Goal: Check status: Check status

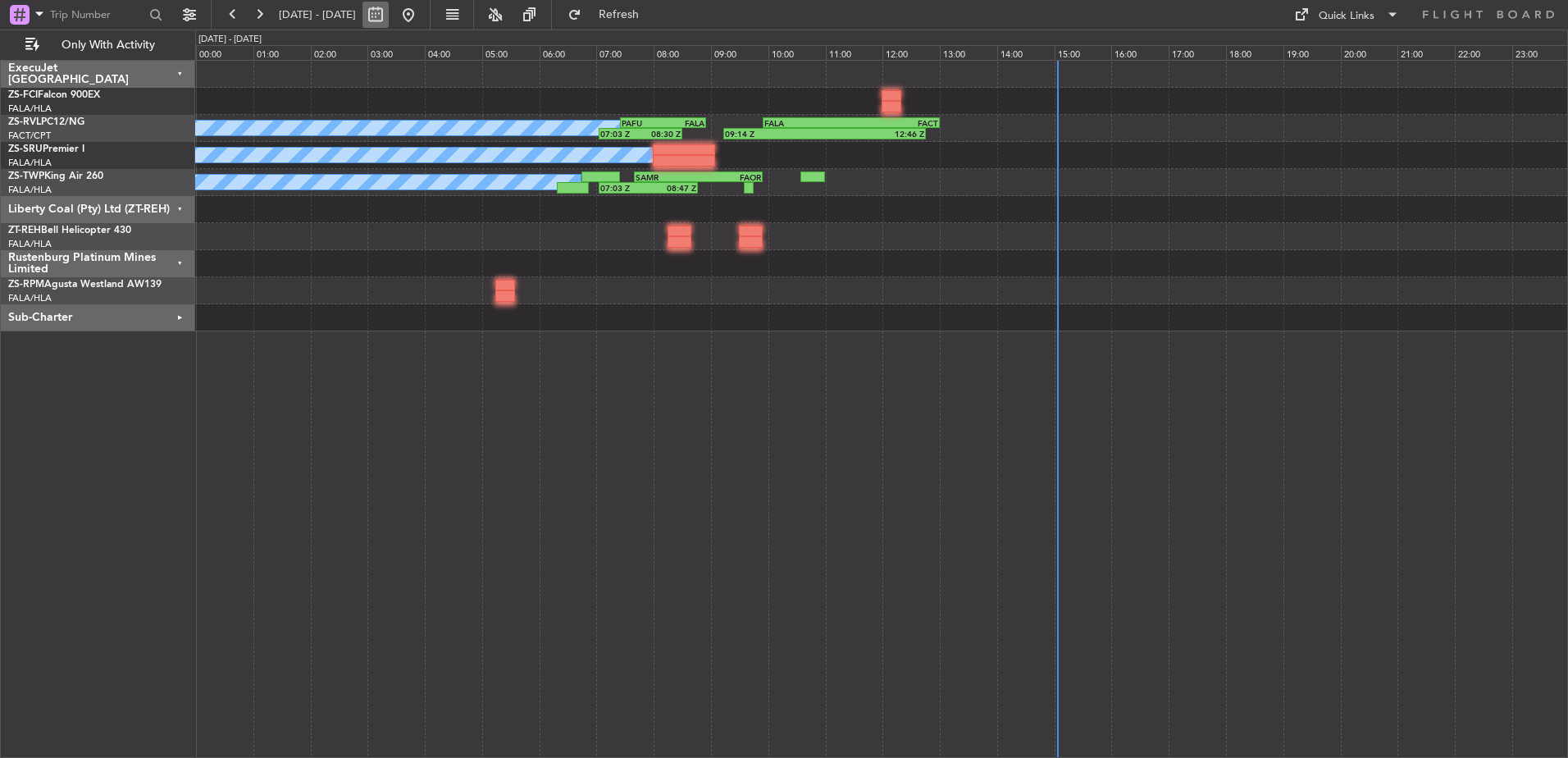
click at [388, 16] on button at bounding box center [375, 15] width 26 height 26
select select "10"
select select "2025"
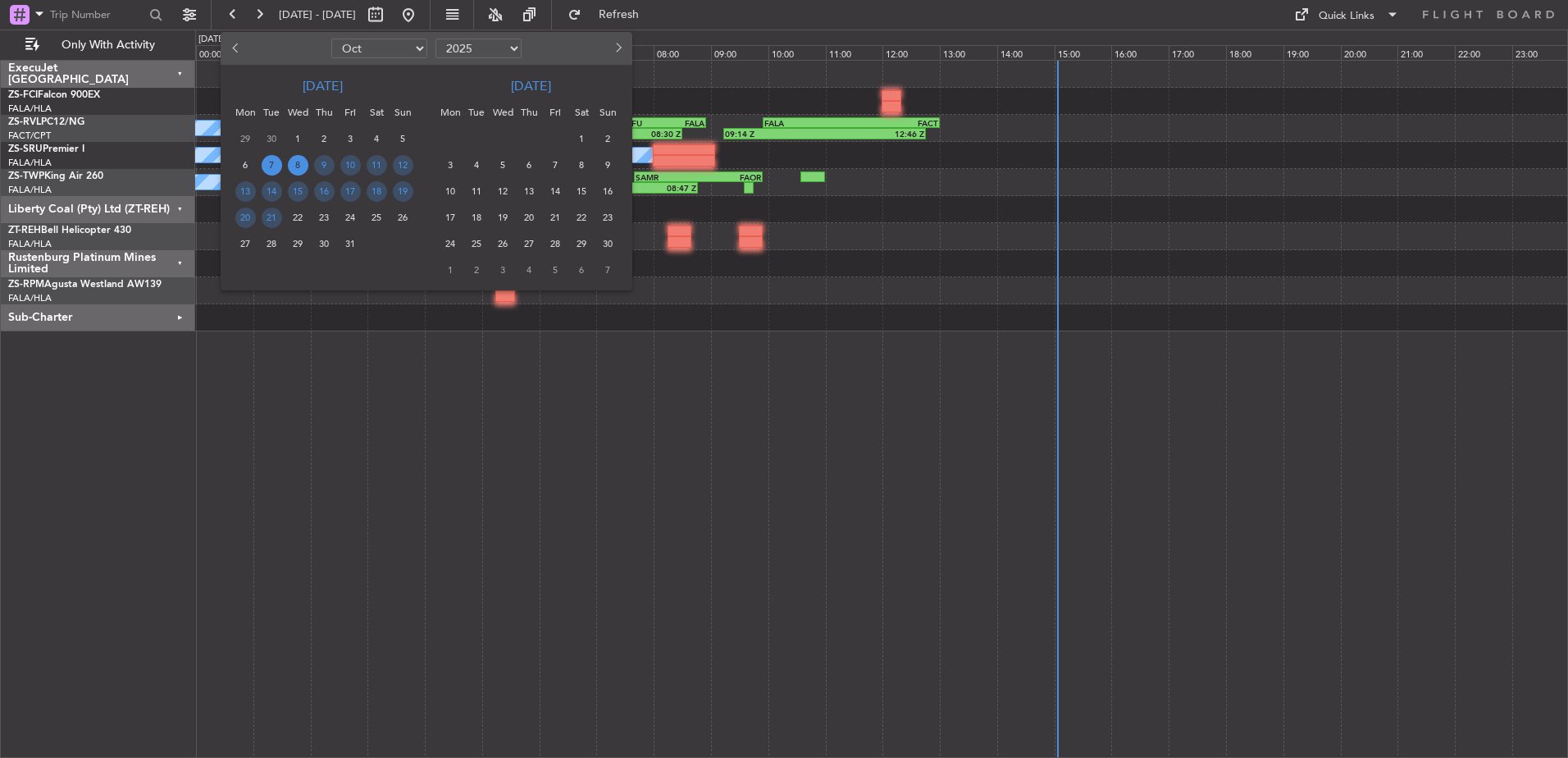
click at [296, 165] on span "8" at bounding box center [298, 164] width 20 height 20
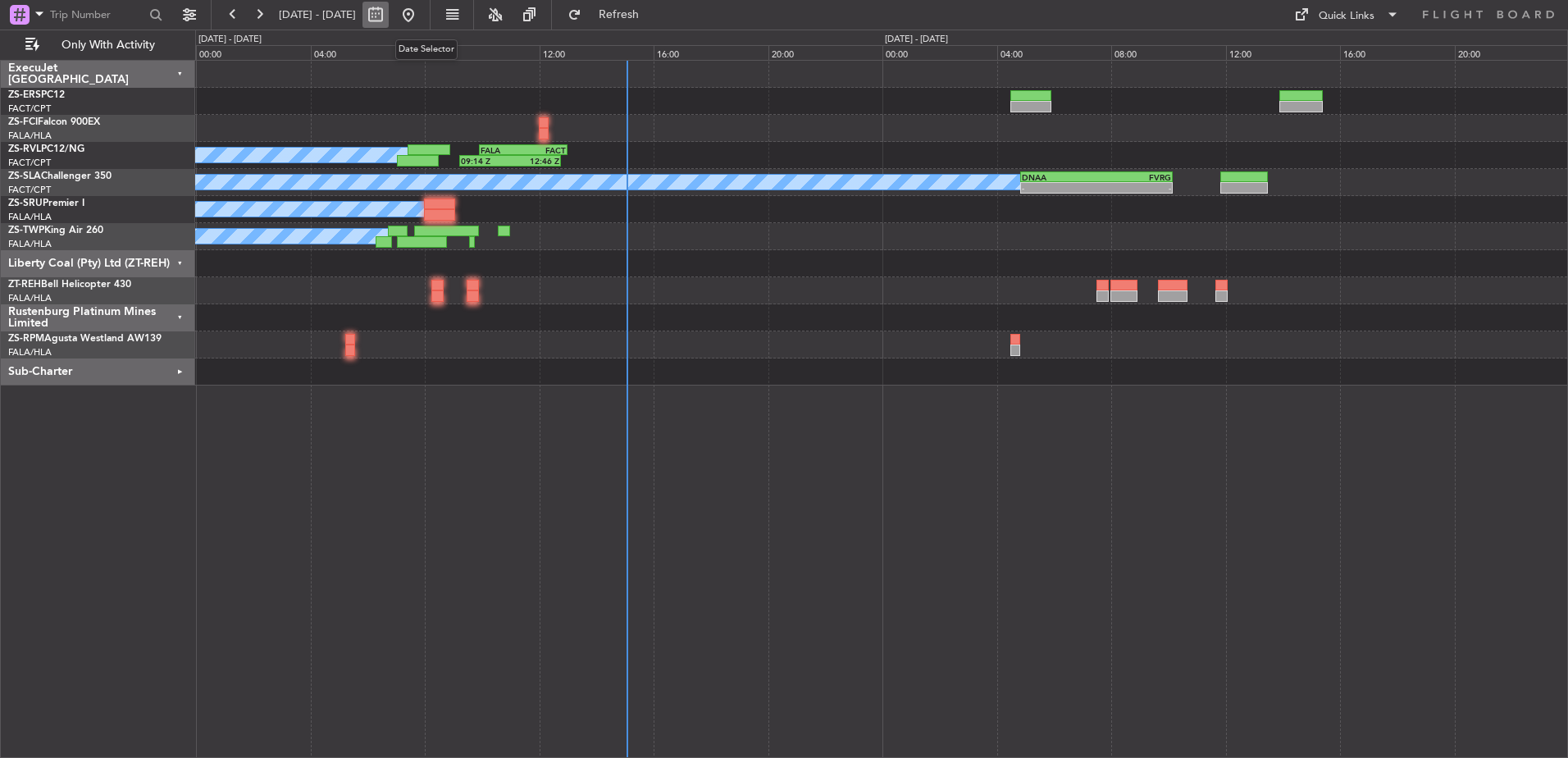
click at [388, 15] on button at bounding box center [375, 15] width 26 height 26
select select "10"
select select "2025"
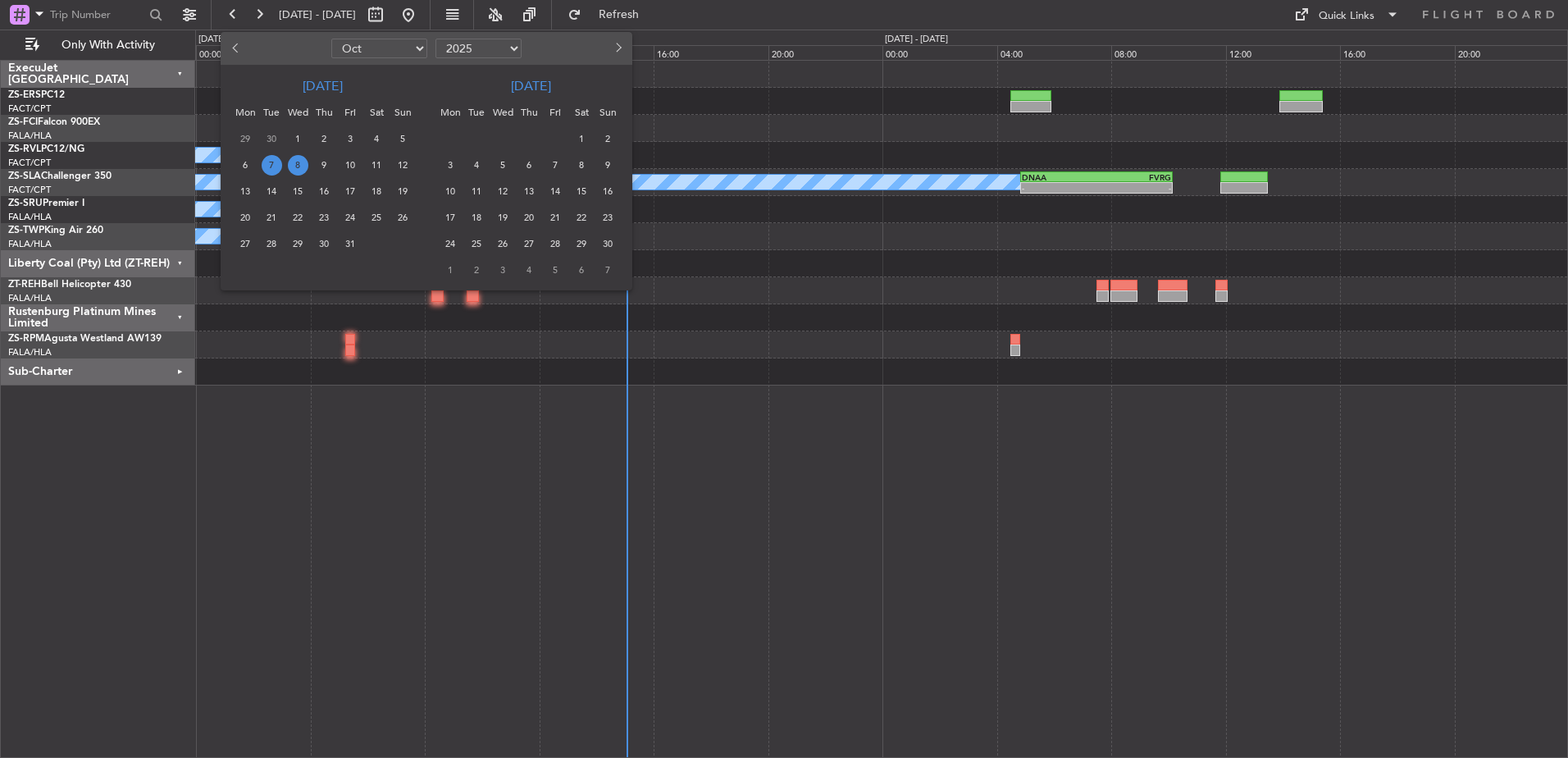
click at [295, 165] on span "8" at bounding box center [298, 164] width 20 height 20
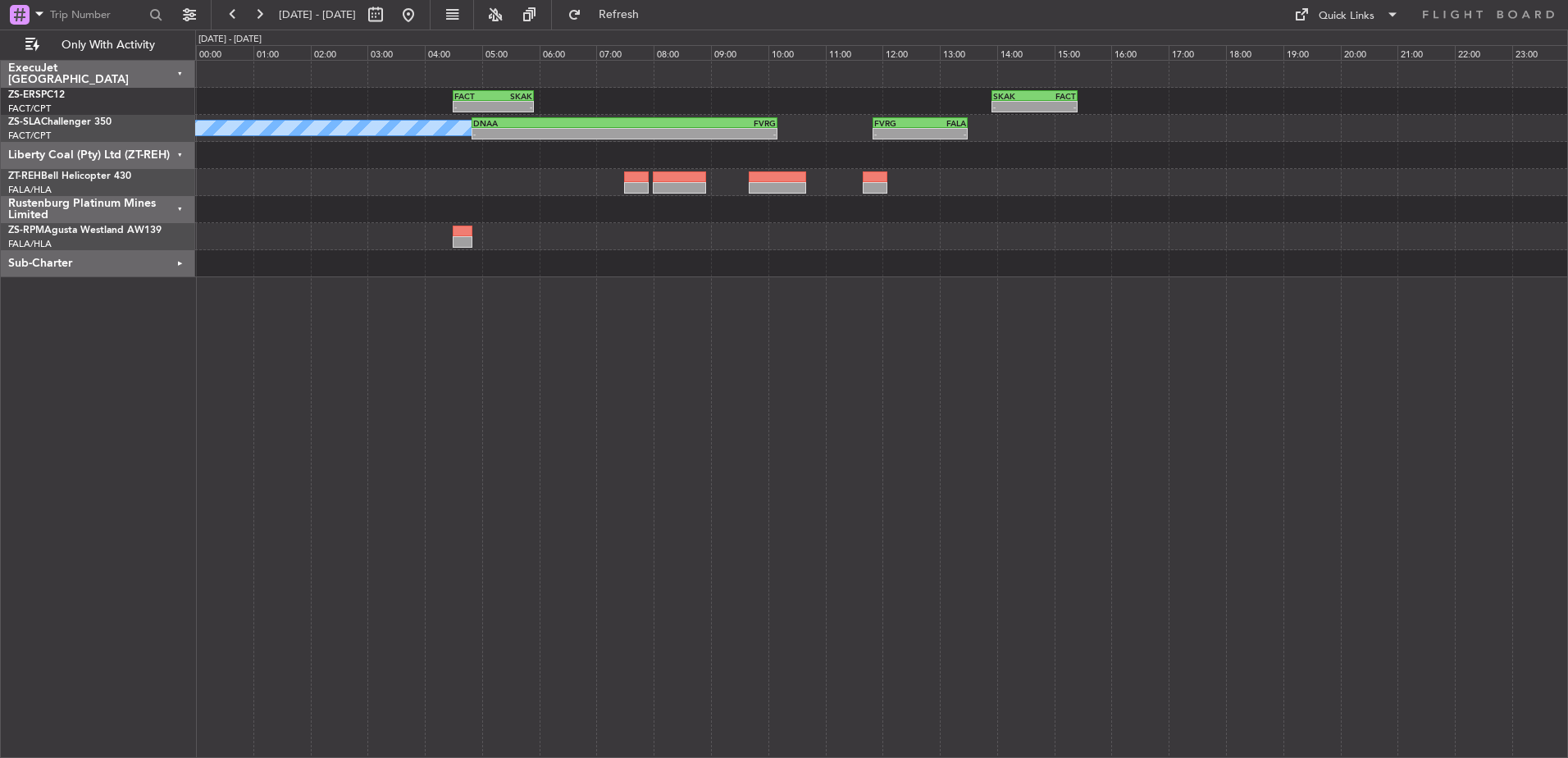
click at [180, 152] on div "Liberty Coal (Pty) Ltd (ZT-REH)" at bounding box center [98, 155] width 194 height 27
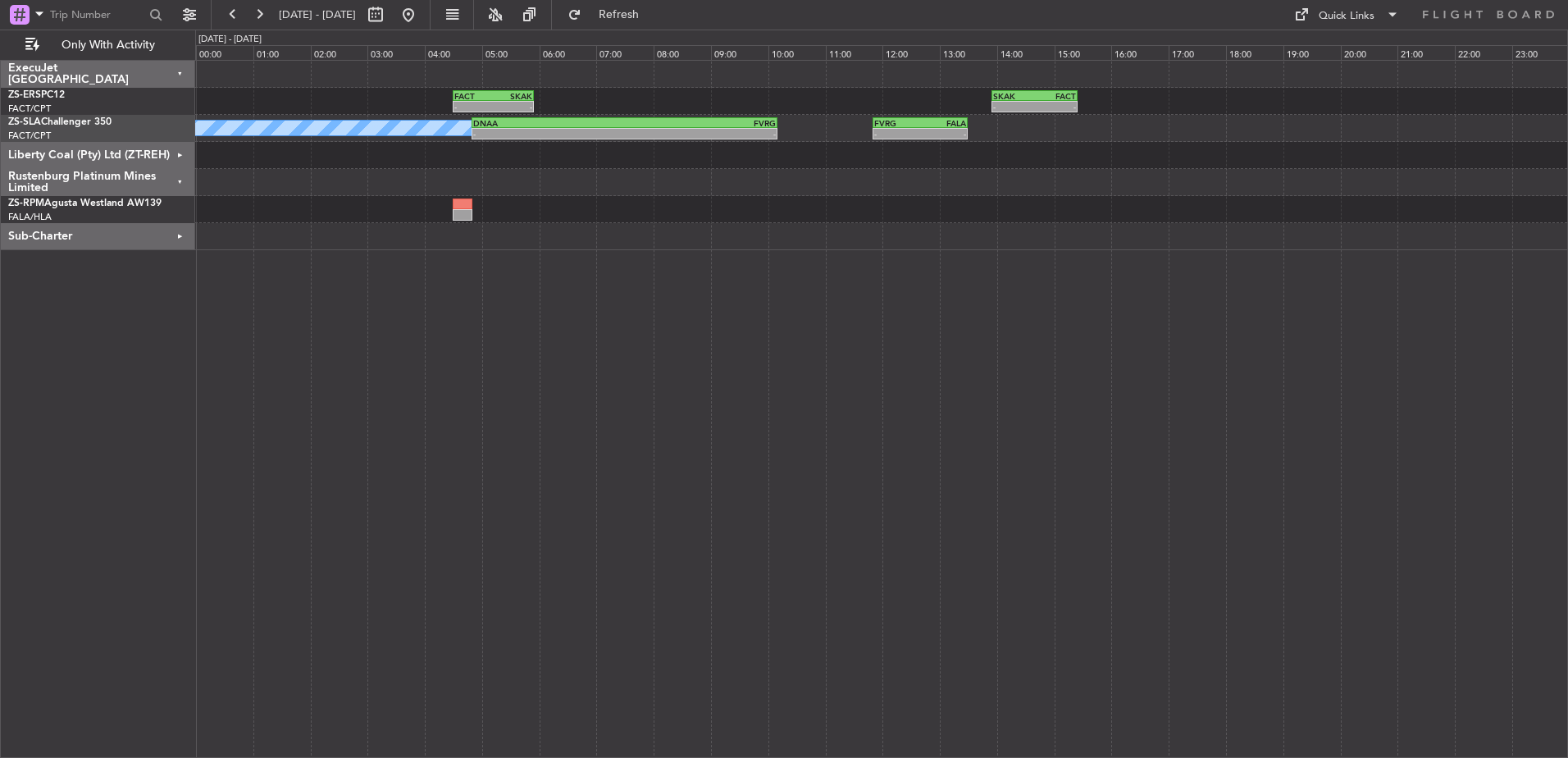
click at [175, 177] on div "Rustenburg Platinum Mines Limited" at bounding box center [98, 182] width 194 height 27
